Goal: Task Accomplishment & Management: Complete application form

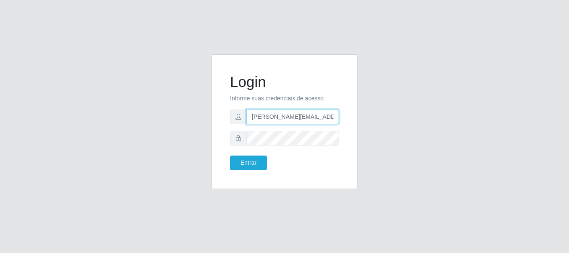
type input "[PERSON_NAME][EMAIL_ADDRESS][PERSON_NAME][DOMAIN_NAME]"
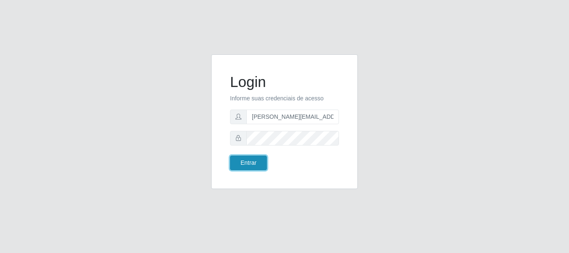
click at [248, 163] on button "Entrar" at bounding box center [248, 163] width 37 height 15
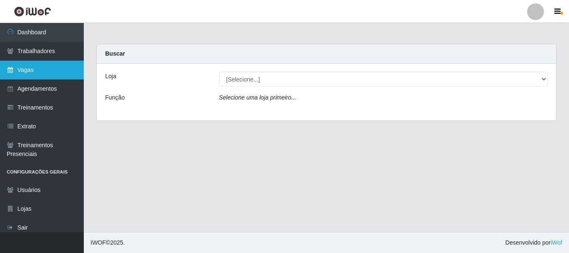
click at [42, 70] on link "Vagas" at bounding box center [42, 70] width 84 height 19
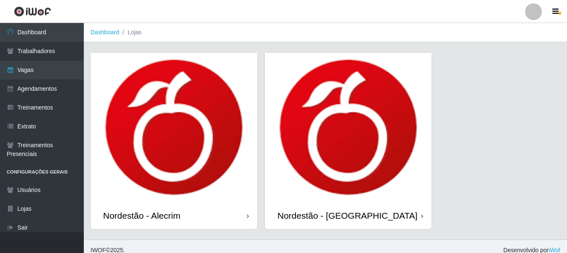
click at [143, 216] on div "Nordestão - Alecrim" at bounding box center [141, 216] width 77 height 10
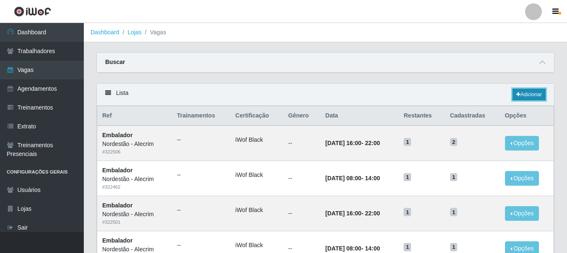
click at [528, 95] on link "Adicionar" at bounding box center [528, 95] width 33 height 12
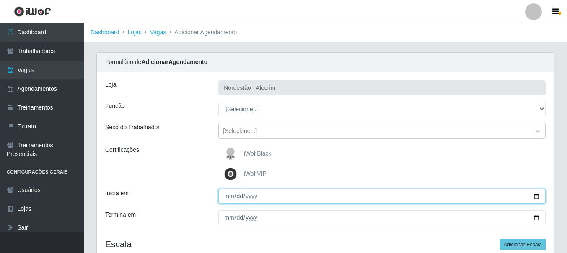
click at [229, 198] on input "Inicia em" at bounding box center [381, 196] width 327 height 15
